Goal: Check status: Check status

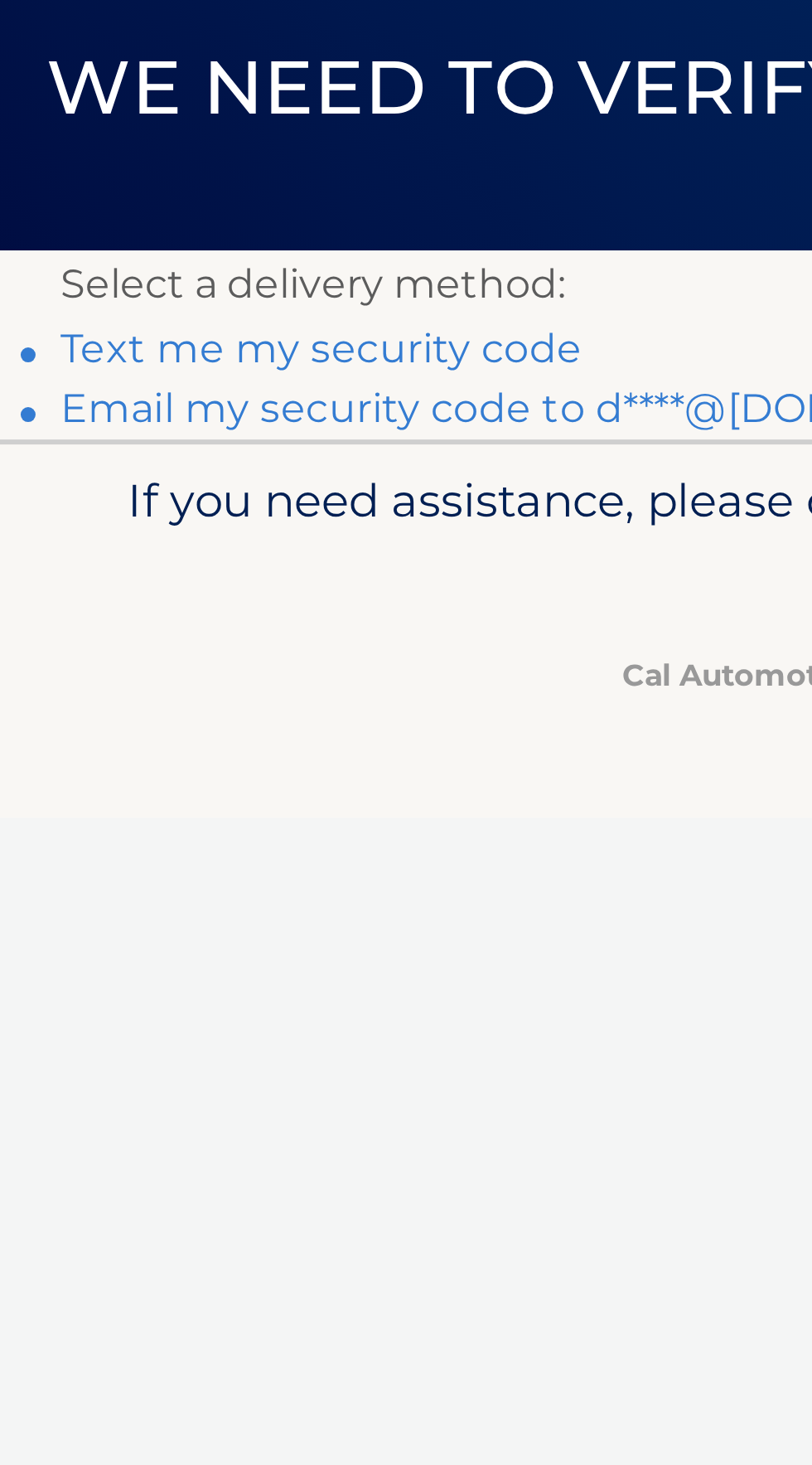
click at [233, 260] on link "Email my security code to d****@aol.com" at bounding box center [194, 256] width 338 height 16
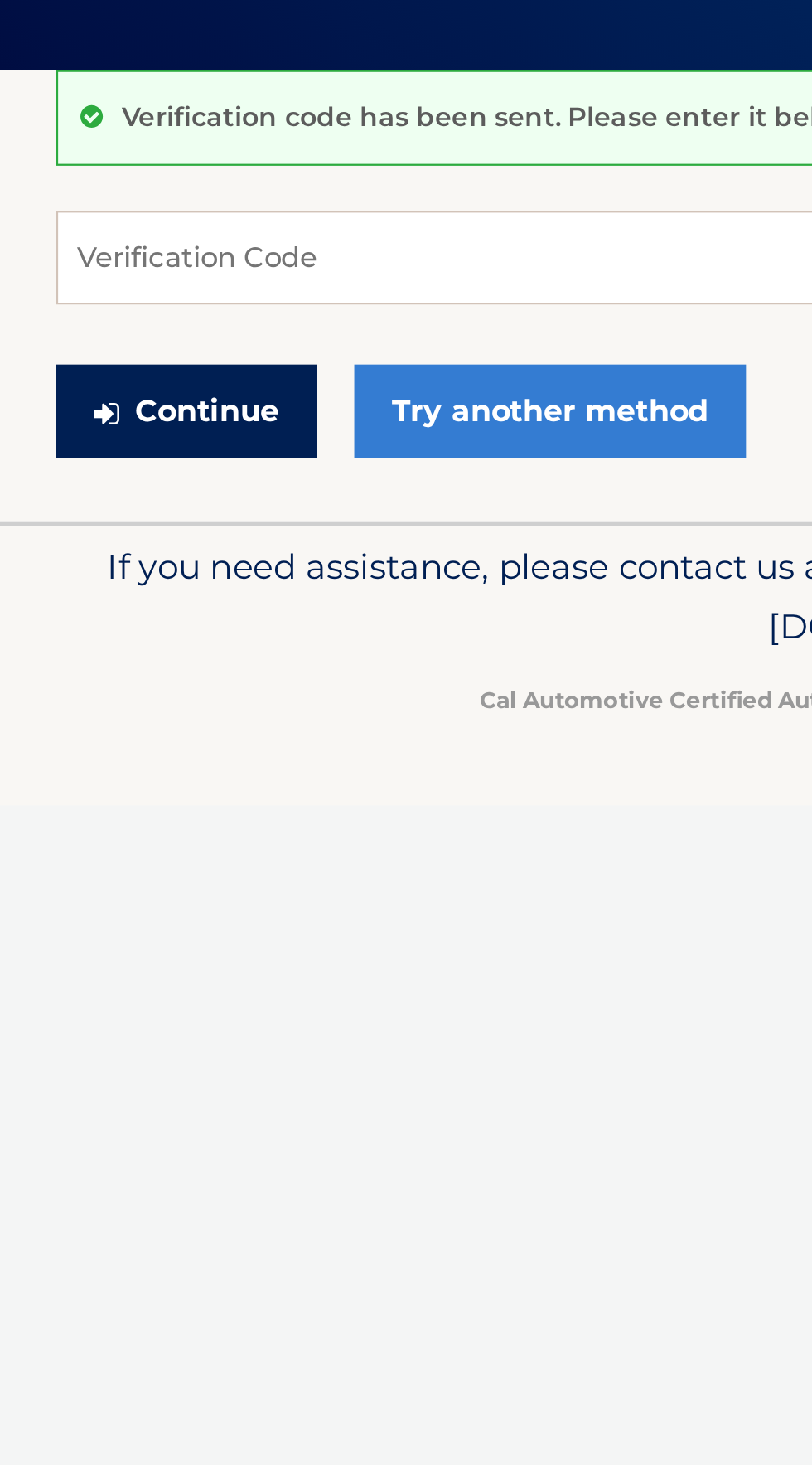
click at [90, 353] on button "Continue" at bounding box center [82, 354] width 115 height 42
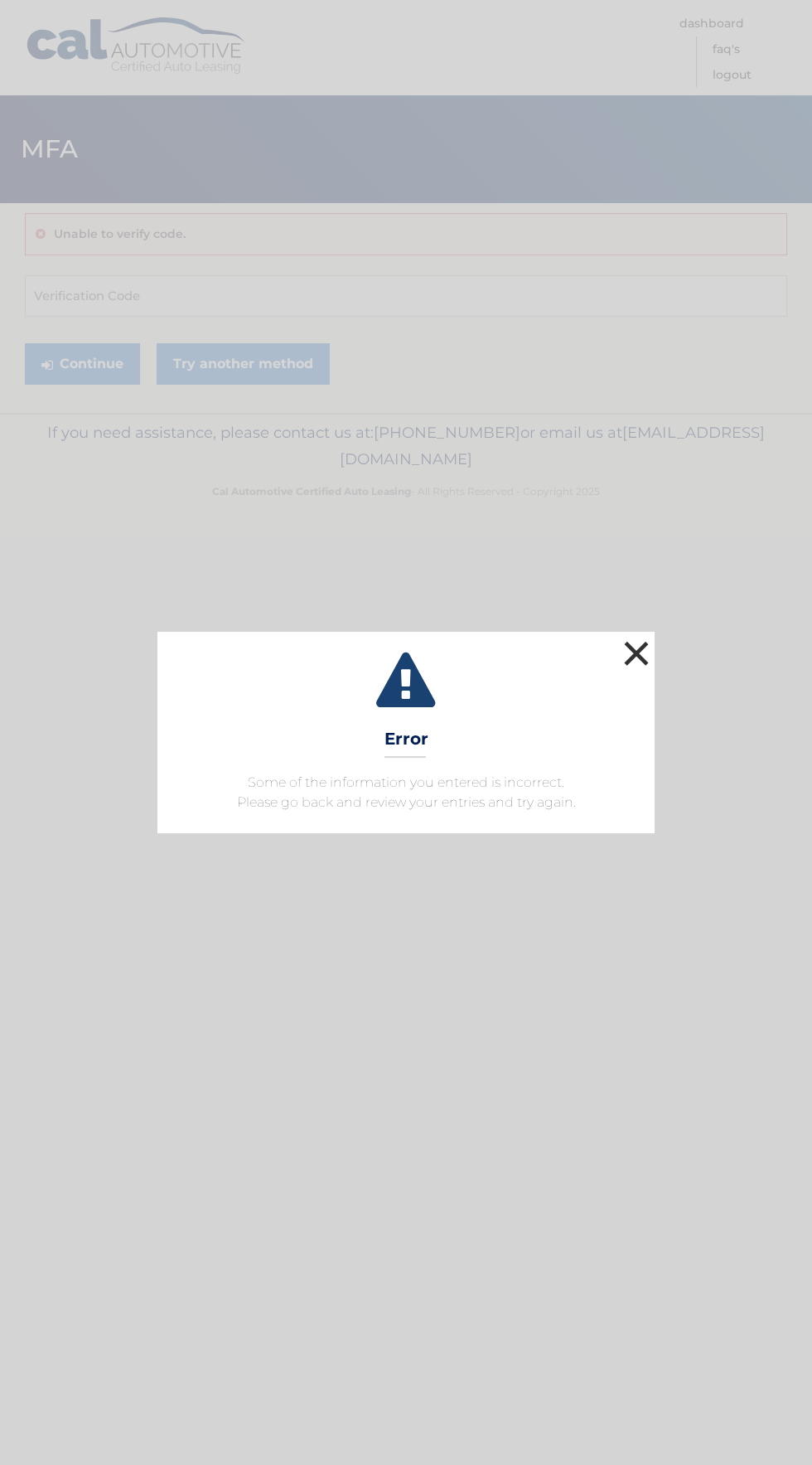
click at [642, 664] on button "×" at bounding box center [636, 653] width 33 height 33
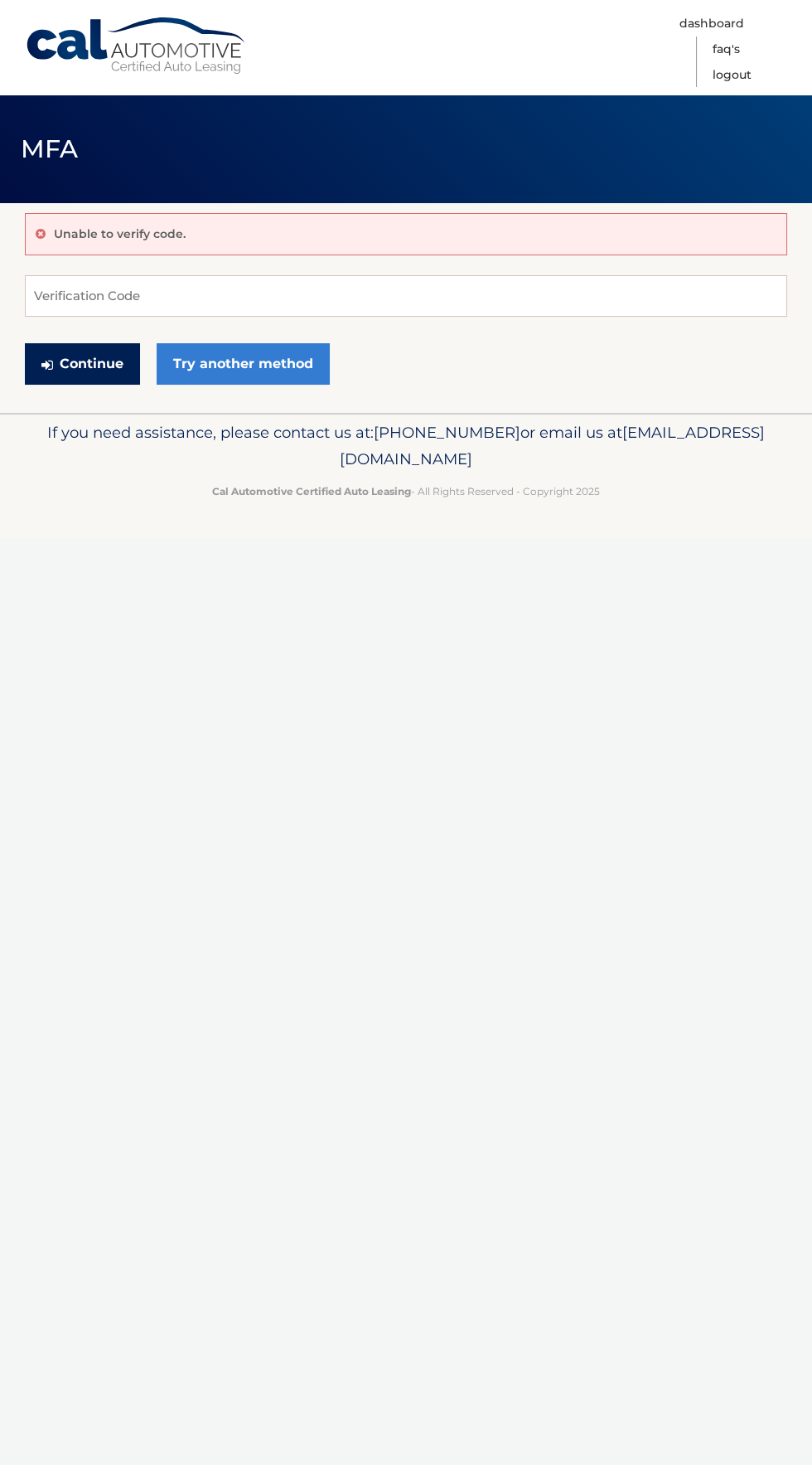
click at [92, 364] on button "Continue" at bounding box center [82, 364] width 115 height 42
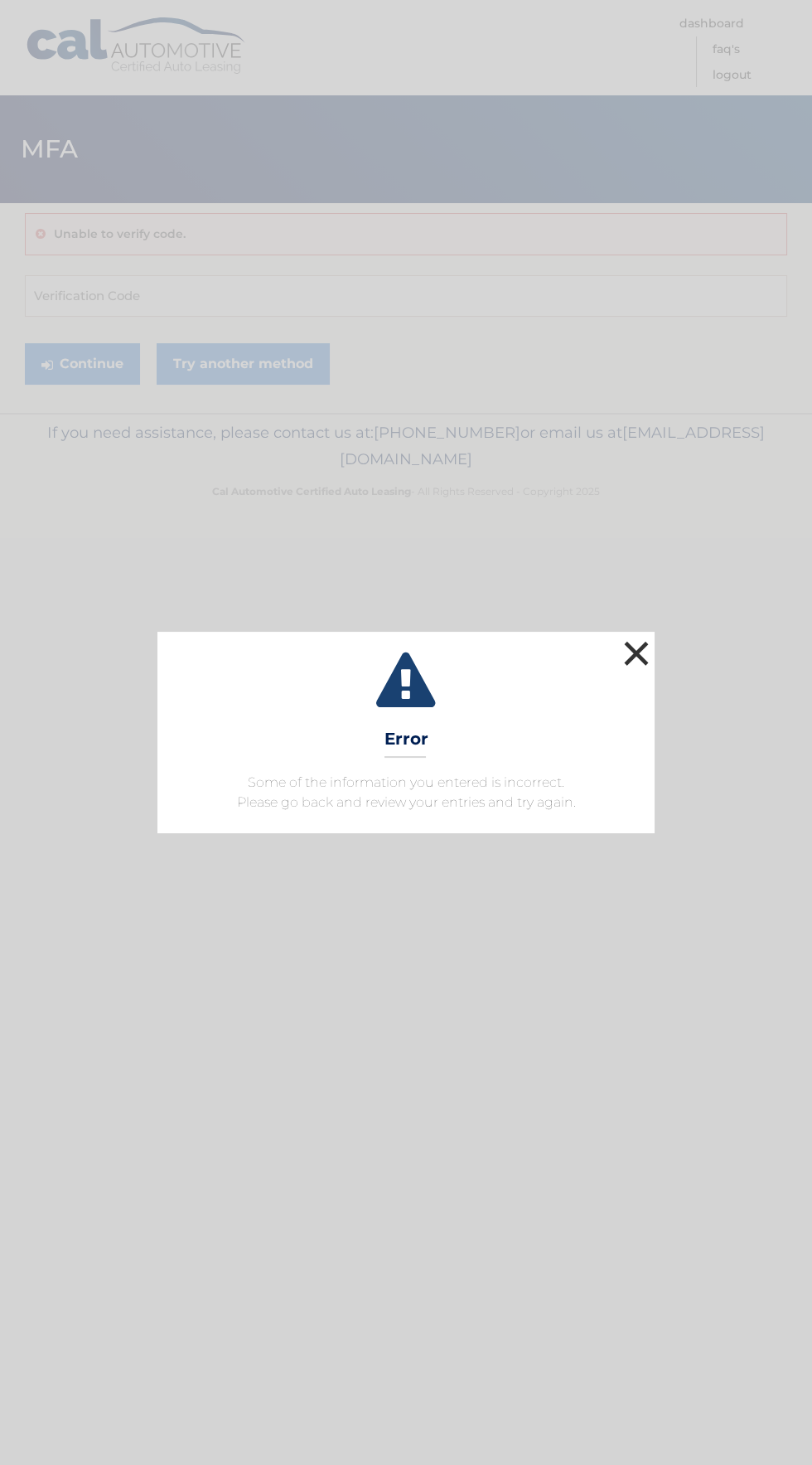
click at [637, 670] on button "×" at bounding box center [636, 653] width 33 height 33
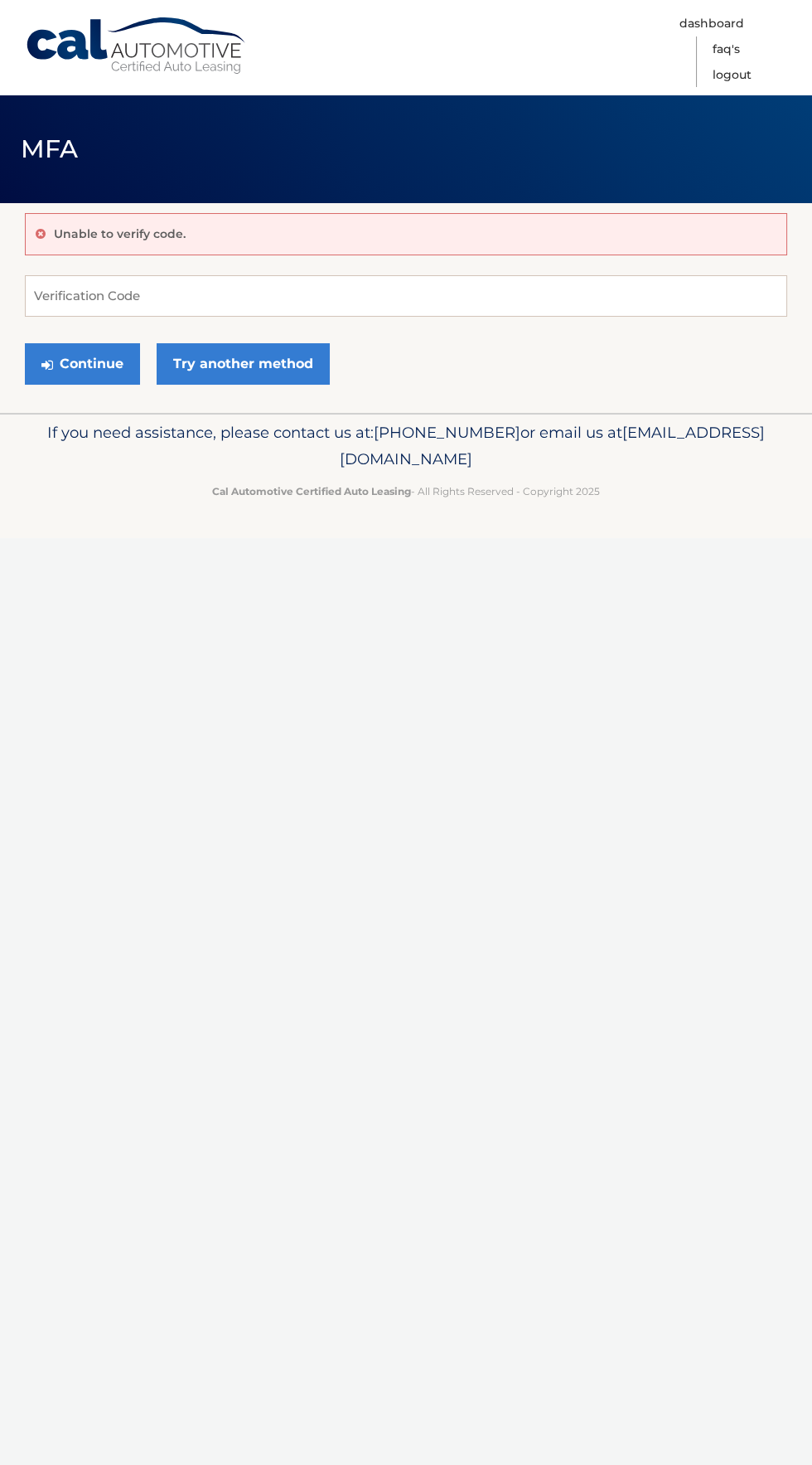
click at [645, 642] on div "Cal Automotive Menu Dashboard FAQ's Logout MFA" at bounding box center [406, 732] width 812 height 1465
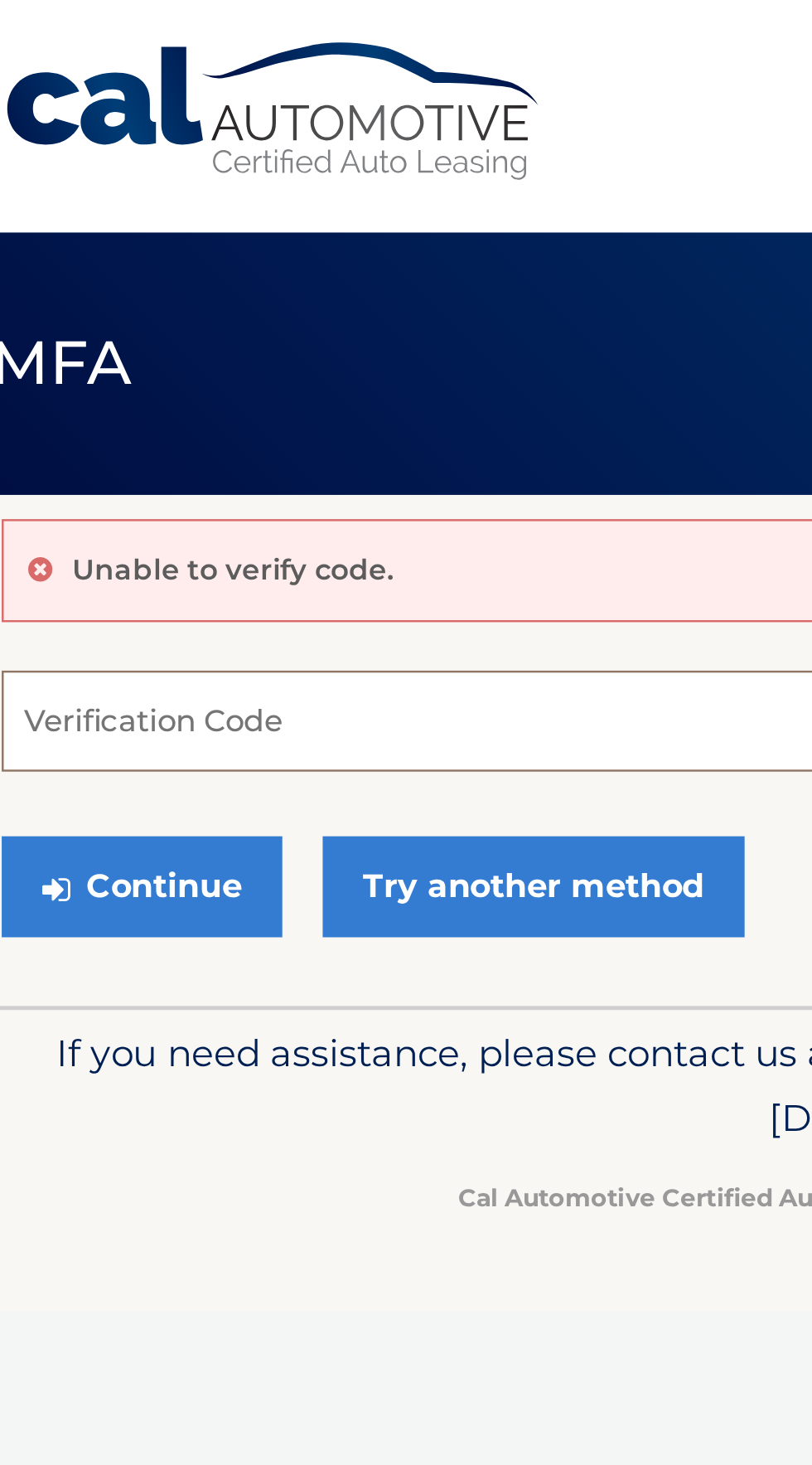
click at [178, 296] on input "Verification Code" at bounding box center [406, 296] width 762 height 42
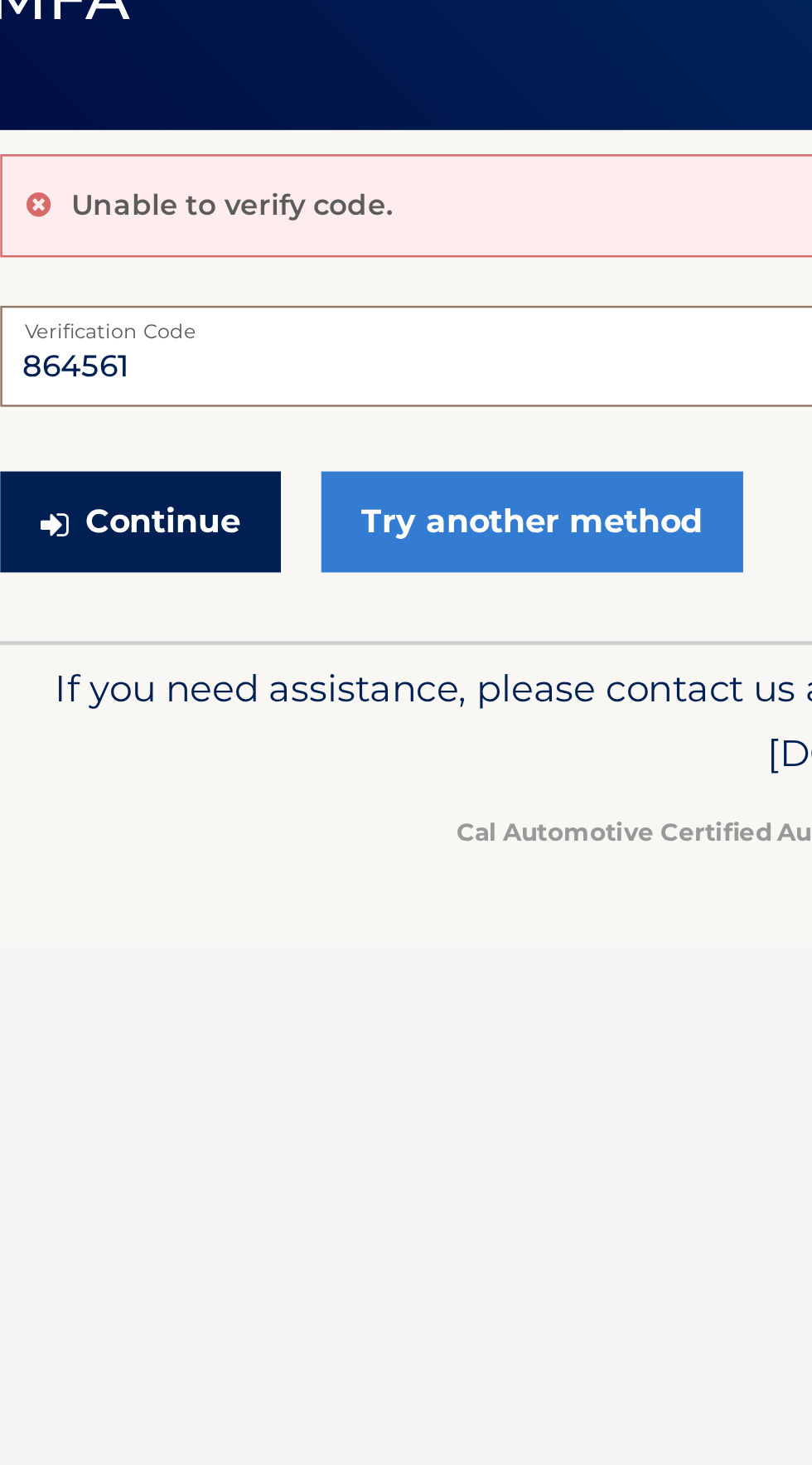
type input "864561"
click at [91, 366] on button "Continue" at bounding box center [82, 364] width 115 height 42
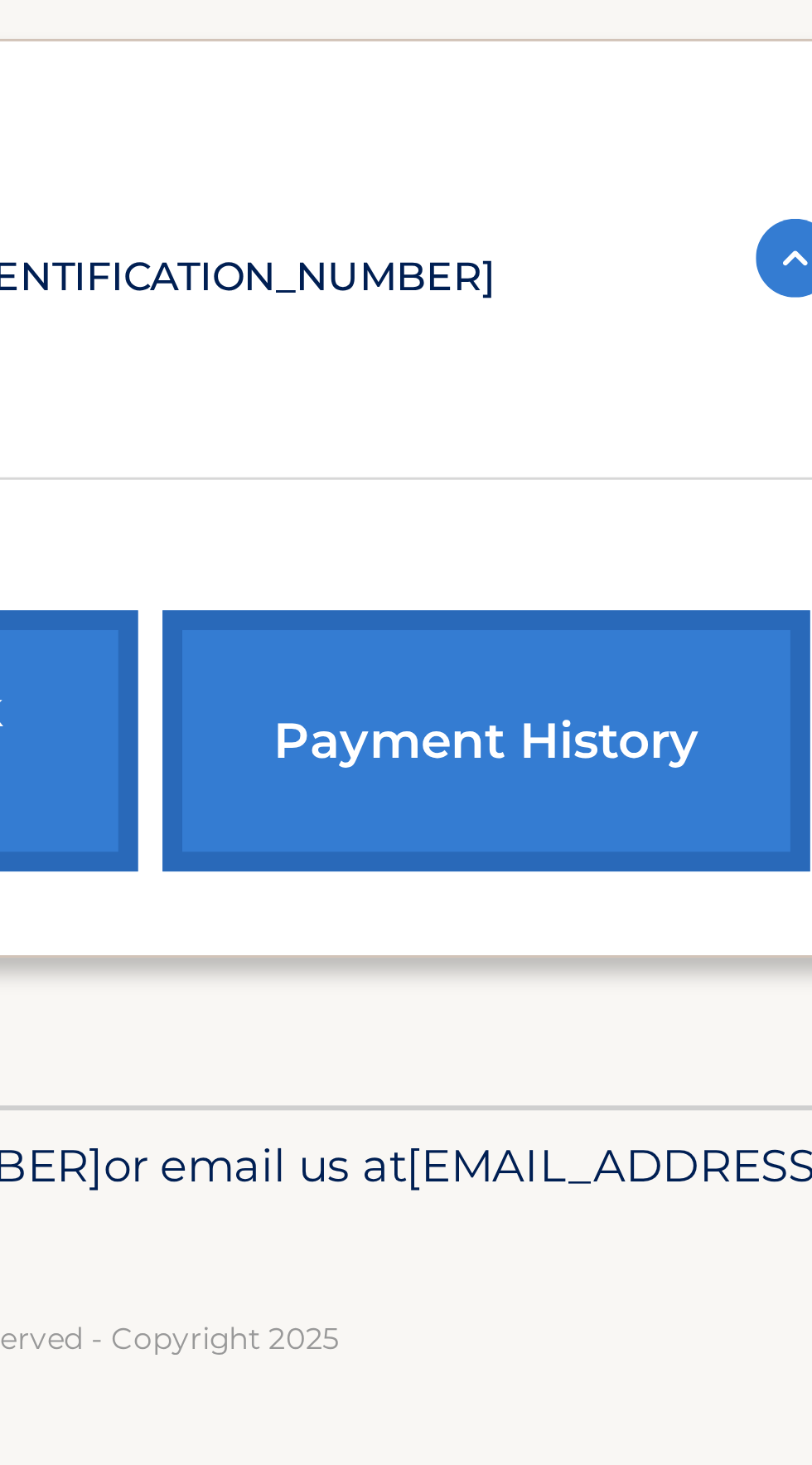
click at [685, 544] on link "payment history" at bounding box center [649, 580] width 218 height 88
click at [659, 536] on link "payment history" at bounding box center [649, 580] width 218 height 88
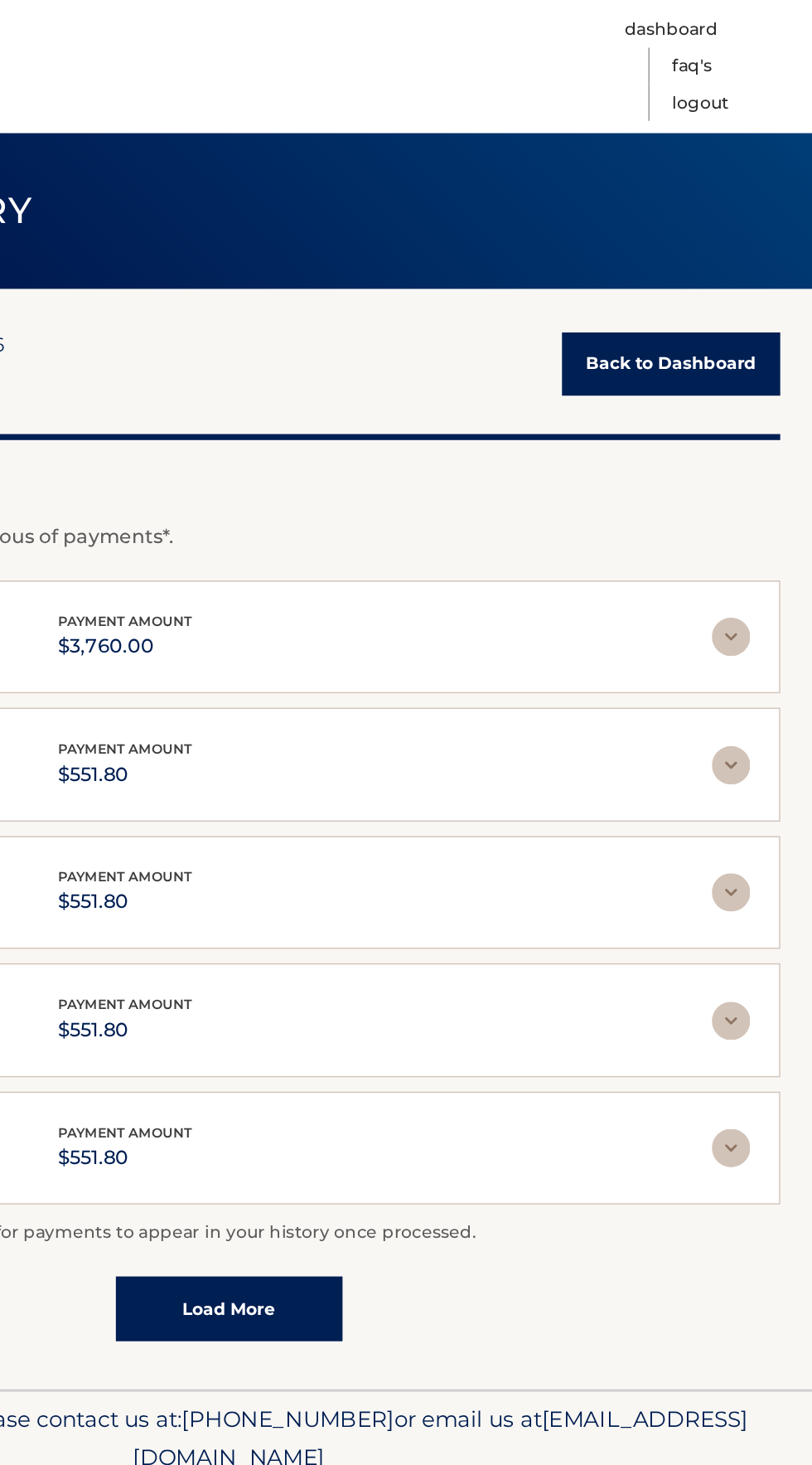
click at [748, 266] on link "Back to Dashboard" at bounding box center [711, 255] width 151 height 44
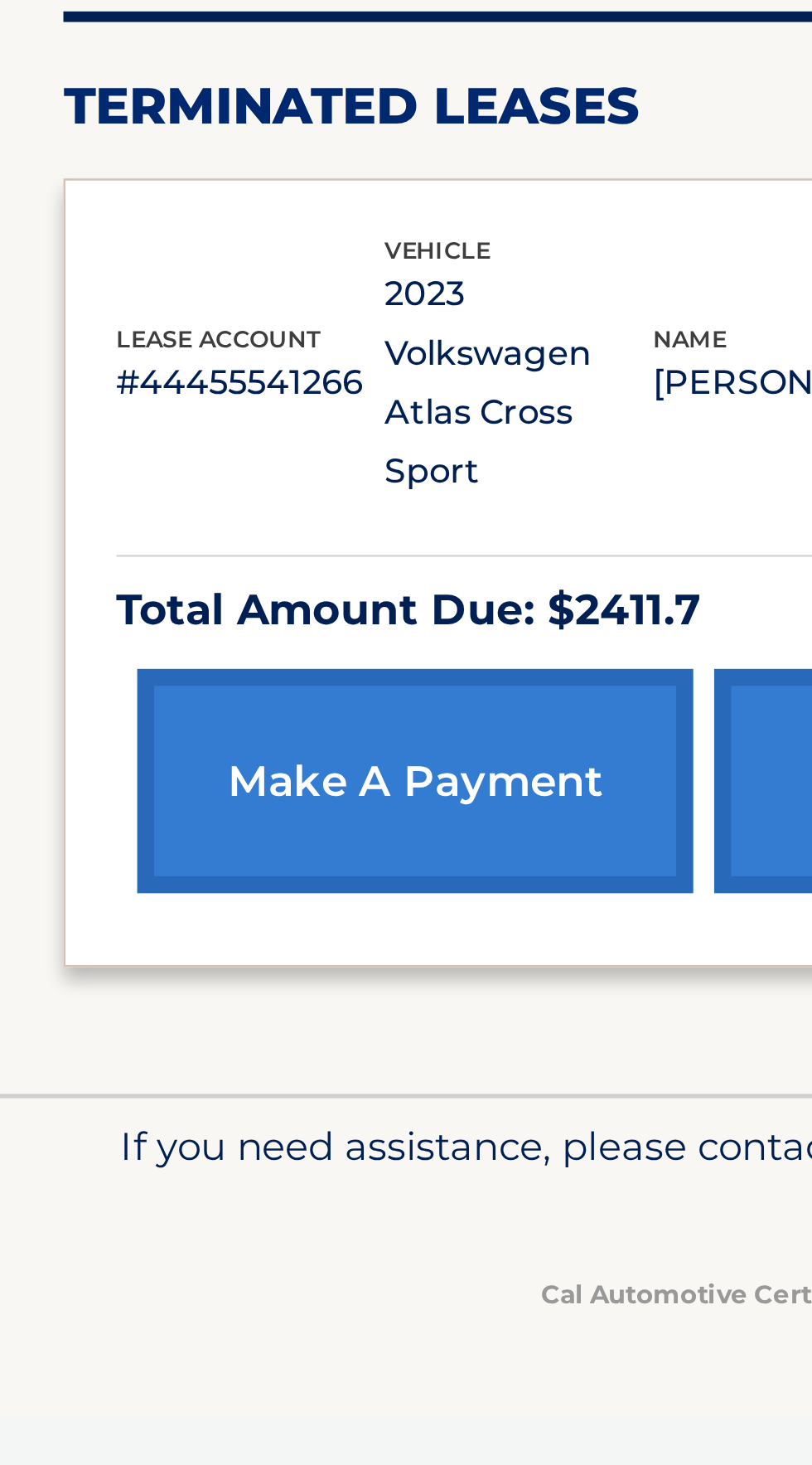
click at [169, 545] on link "make a payment" at bounding box center [163, 580] width 218 height 88
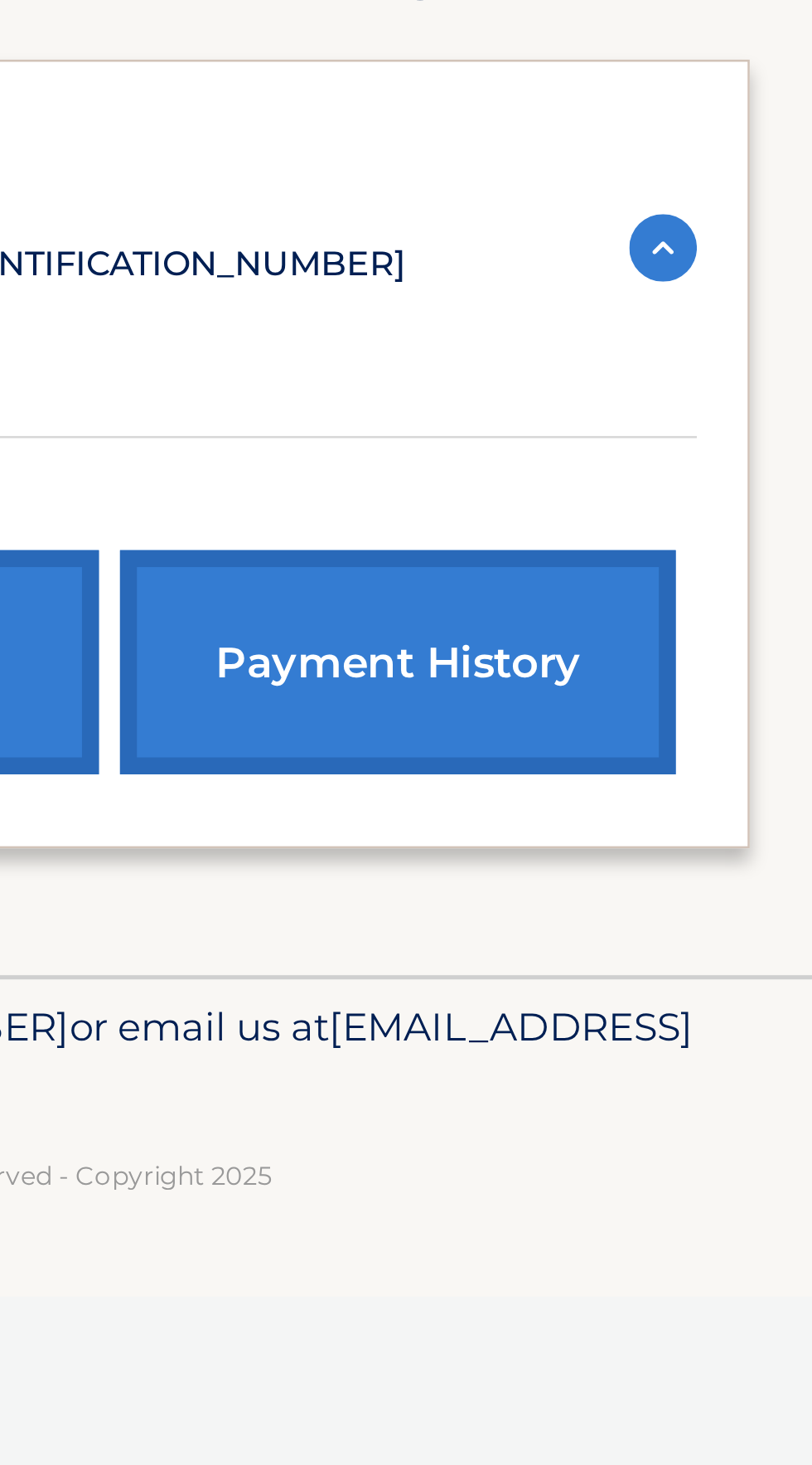
click at [713, 536] on link "payment history" at bounding box center [649, 580] width 218 height 88
